Goal: Information Seeking & Learning: Learn about a topic

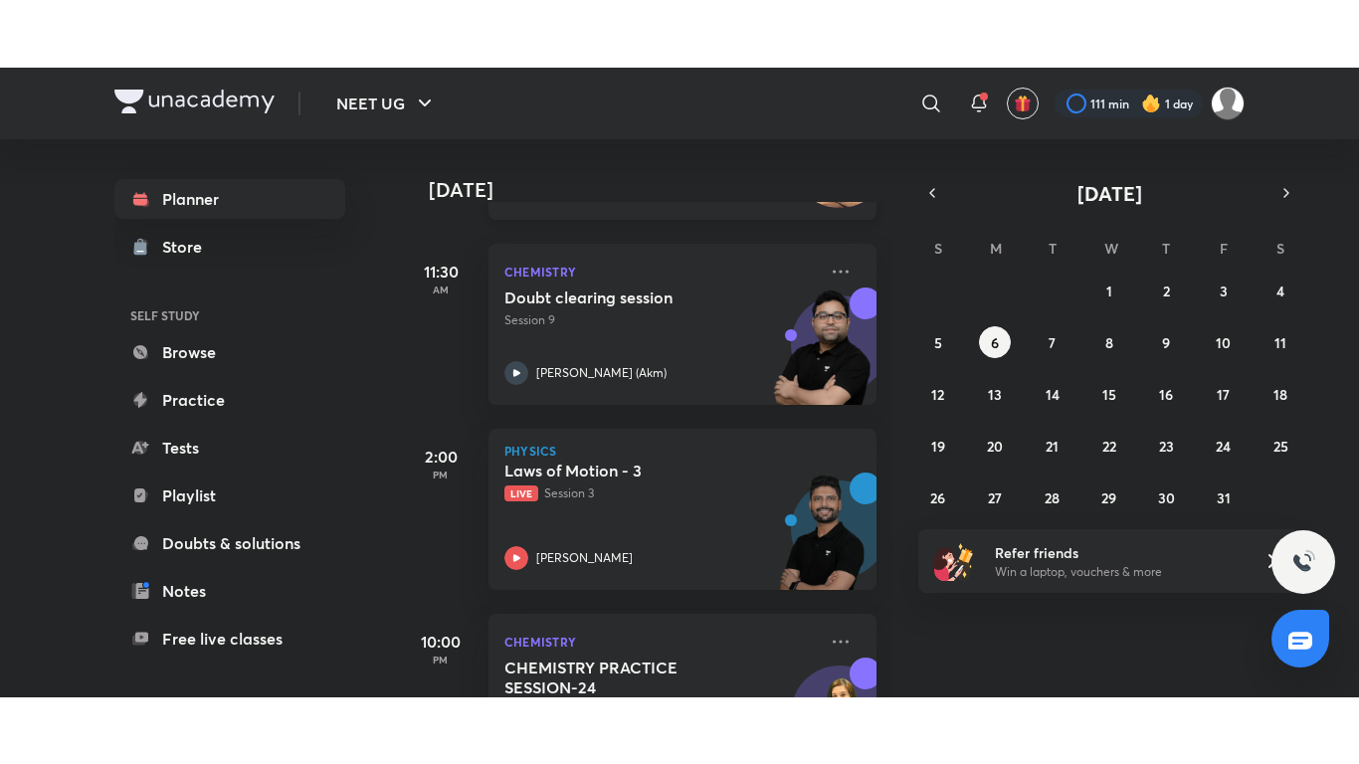
scroll to position [444, 0]
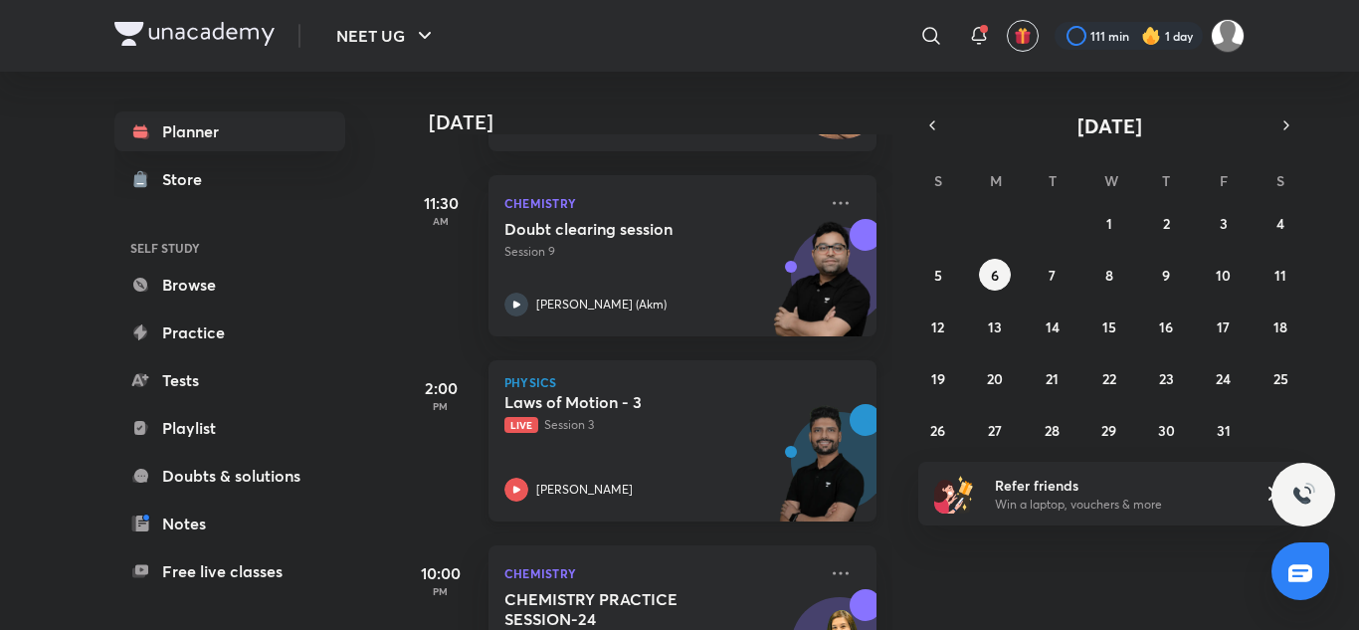
click at [624, 428] on p "Live Session 3" at bounding box center [660, 425] width 312 height 18
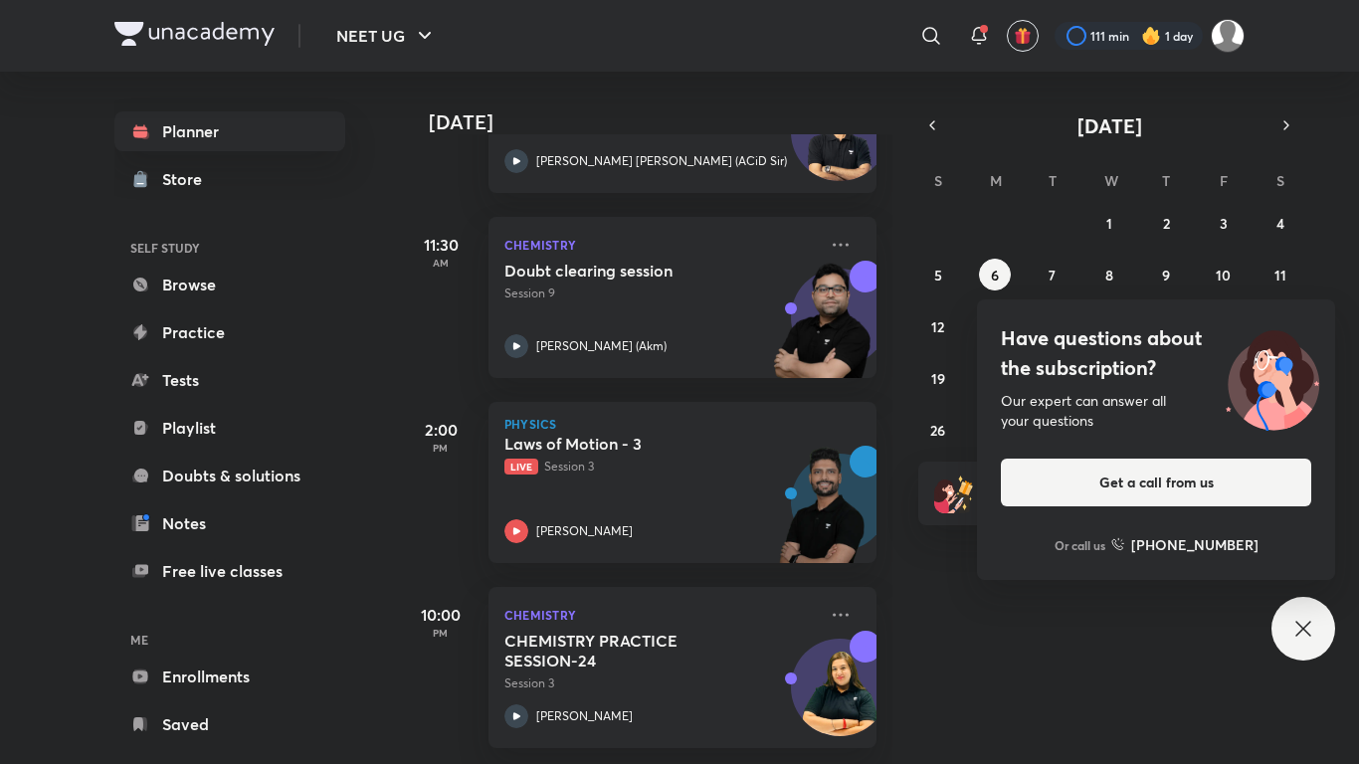
scroll to position [417, 0]
